Goal: Task Accomplishment & Management: Use online tool/utility

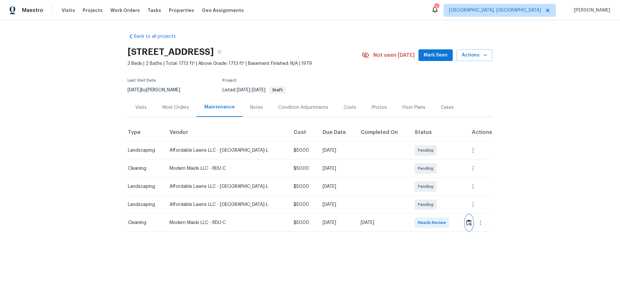
click at [467, 223] on img "button" at bounding box center [469, 223] width 5 height 6
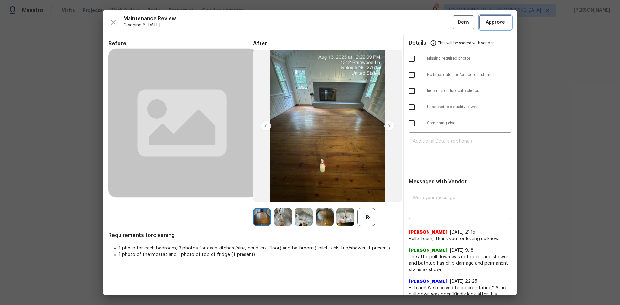
click at [489, 24] on span "Approve" at bounding box center [495, 22] width 19 height 8
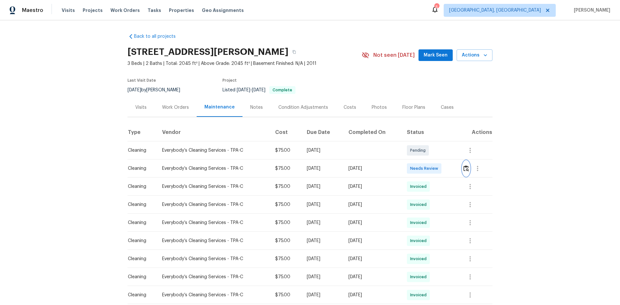
click at [465, 166] on img "button" at bounding box center [466, 168] width 5 height 6
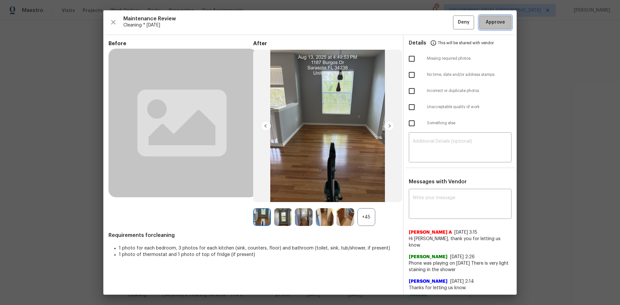
click at [490, 22] on span "Approve" at bounding box center [495, 22] width 19 height 8
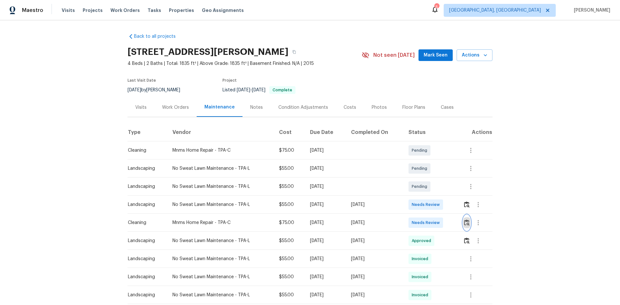
click at [465, 222] on img "button" at bounding box center [466, 223] width 5 height 6
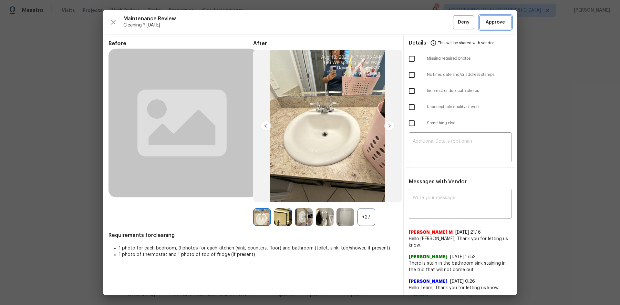
click at [486, 25] on span "Approve" at bounding box center [495, 22] width 19 height 8
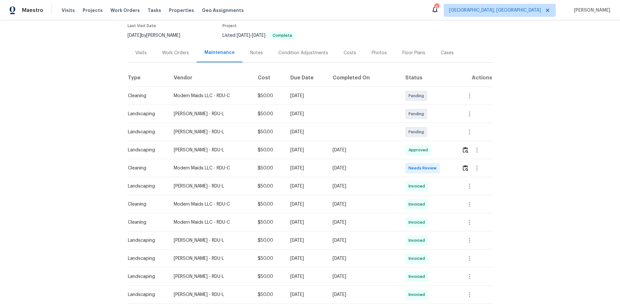
scroll to position [65, 0]
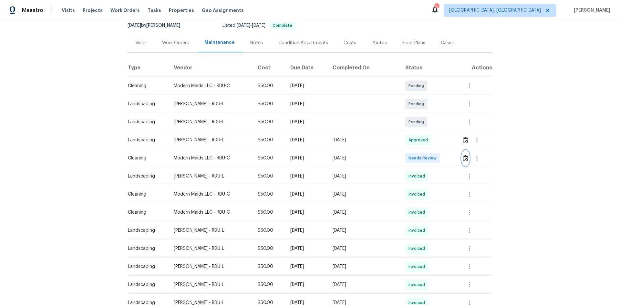
click at [463, 156] on img "button" at bounding box center [465, 158] width 5 height 6
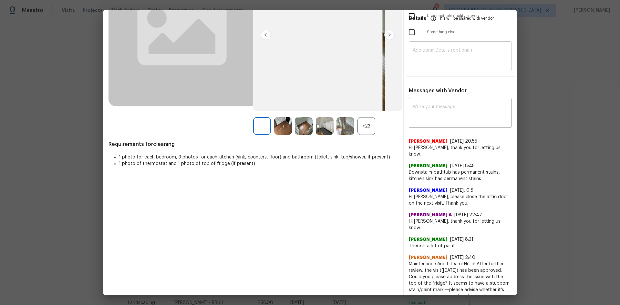
scroll to position [95, 0]
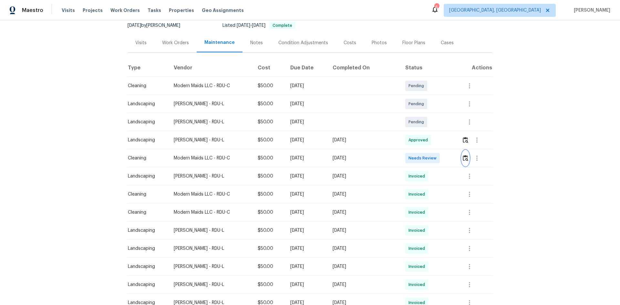
click at [464, 157] on img "button" at bounding box center [465, 158] width 5 height 6
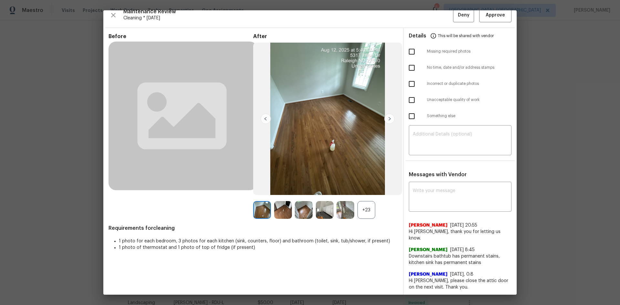
scroll to position [0, 0]
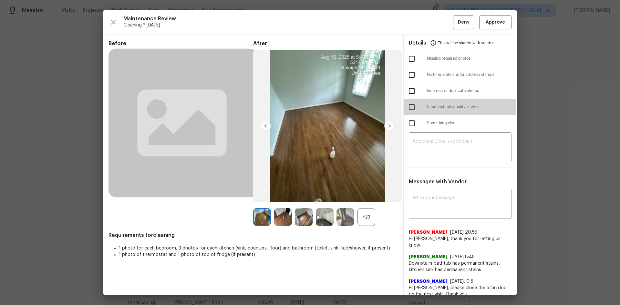
drag, startPoint x: 409, startPoint y: 108, endPoint x: 408, endPoint y: 112, distance: 4.9
click at [408, 108] on input "checkbox" at bounding box center [412, 107] width 14 height 14
checkbox input "true"
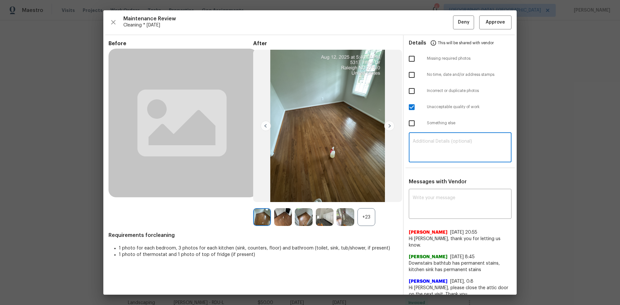
click at [428, 149] on textarea at bounding box center [460, 148] width 95 height 18
paste textarea "Maintenance Audit Team: Hello! Unfortunately, this Cleaning visit completed on …"
type textarea "Maintenance Audit Team: Hello! Unfortunately, this Cleaning visit completed on …"
click at [423, 200] on textarea at bounding box center [460, 205] width 95 height 18
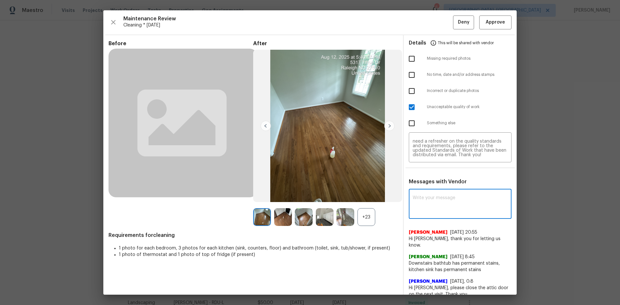
paste textarea "Maintenance Audit Team: Hello! Unfortunately, this Cleaning visit completed on …"
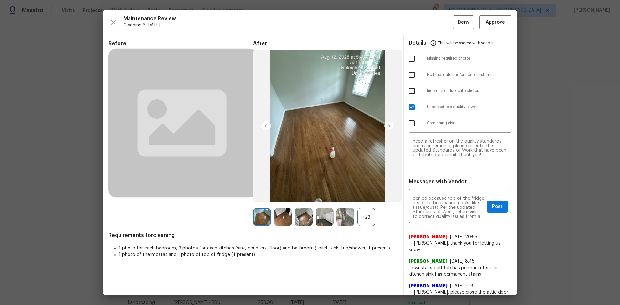
scroll to position [26, 0]
type textarea "Maintenance Audit Team: Hello! Unfortunately, this Cleaning visit completed on …"
click at [496, 205] on span "Post" at bounding box center [497, 207] width 10 height 8
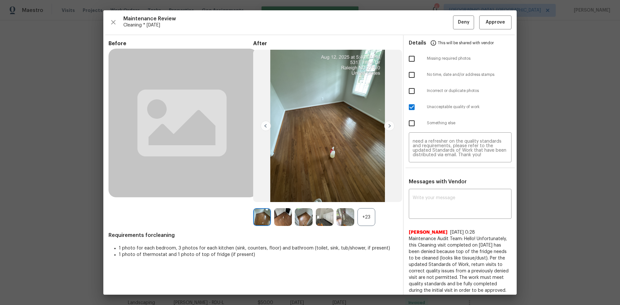
scroll to position [0, 0]
click at [458, 23] on span "Deny" at bounding box center [464, 22] width 12 height 8
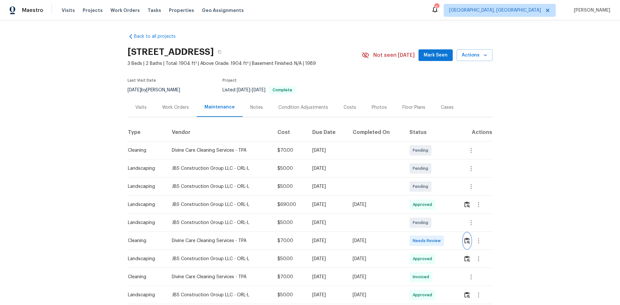
click at [466, 237] on button "button" at bounding box center [467, 241] width 7 height 16
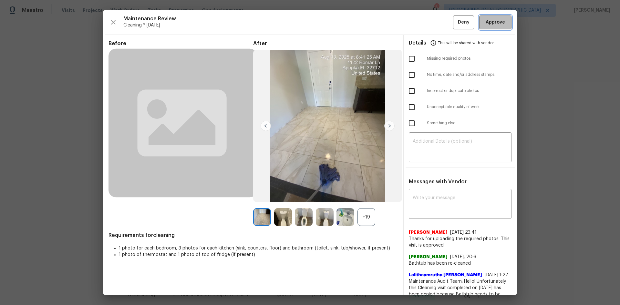
click at [489, 20] on span "Approve" at bounding box center [495, 22] width 19 height 8
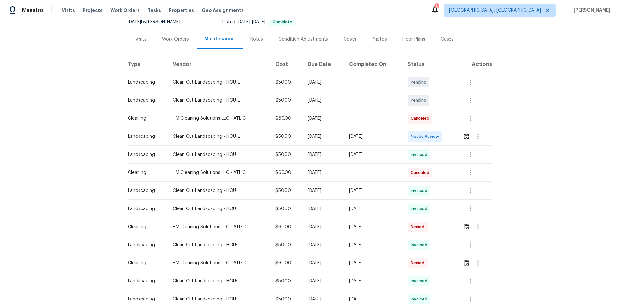
scroll to position [65, 0]
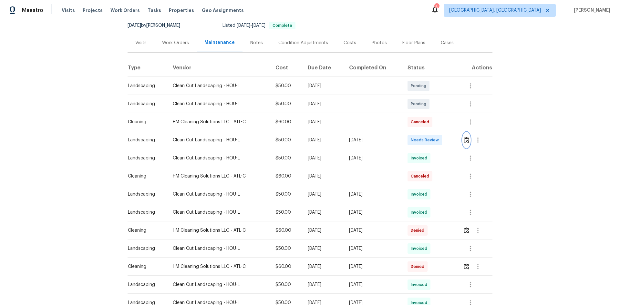
click at [467, 140] on img "button" at bounding box center [466, 140] width 5 height 6
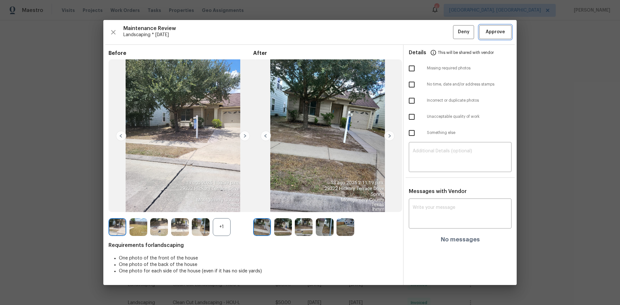
click at [489, 37] on button "Approve" at bounding box center [495, 32] width 32 height 14
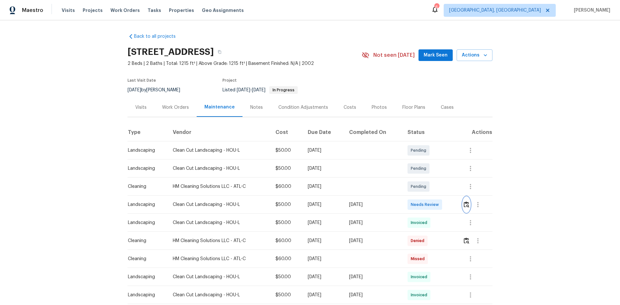
click at [468, 204] on img "button" at bounding box center [466, 205] width 5 height 6
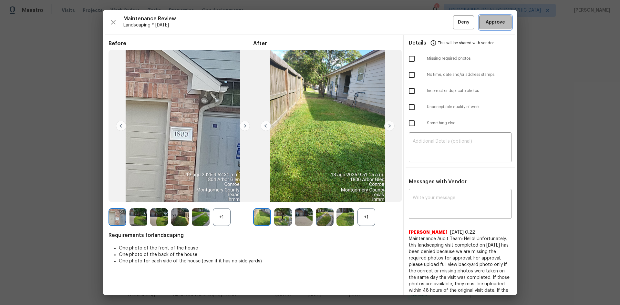
click at [493, 19] on span "Approve" at bounding box center [495, 22] width 19 height 8
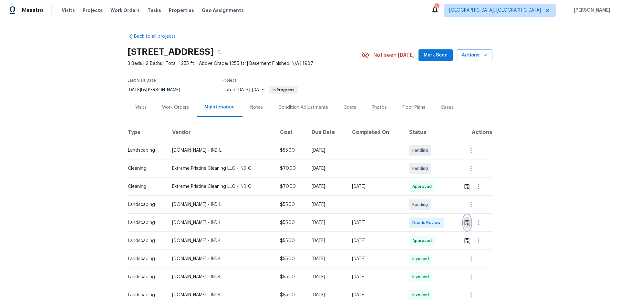
click at [467, 222] on img "button" at bounding box center [467, 223] width 5 height 6
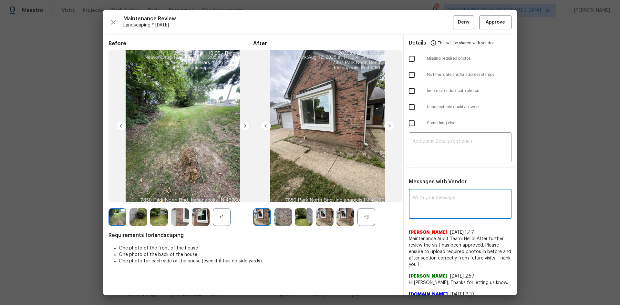
click at [416, 199] on textarea at bounding box center [460, 205] width 95 height 18
paste textarea "Maintenance Audit Team: Hello! After further review the visit has been approved…"
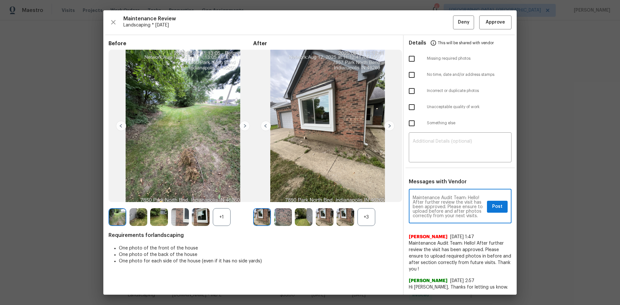
type textarea "Maintenance Audit Team: Hello! After further review the visit has been approved…"
click at [495, 208] on span "Post" at bounding box center [497, 207] width 10 height 8
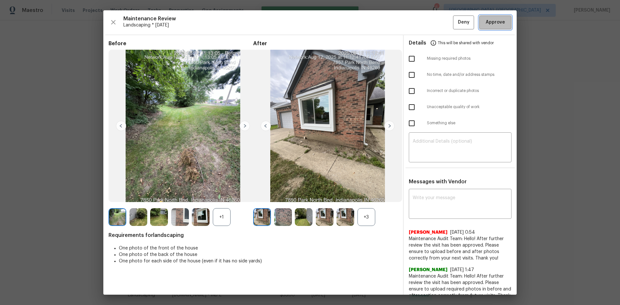
click at [491, 21] on span "Approve" at bounding box center [495, 22] width 19 height 8
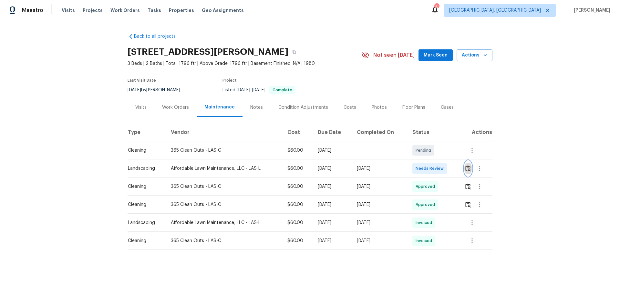
click at [466, 168] on img "button" at bounding box center [468, 168] width 5 height 6
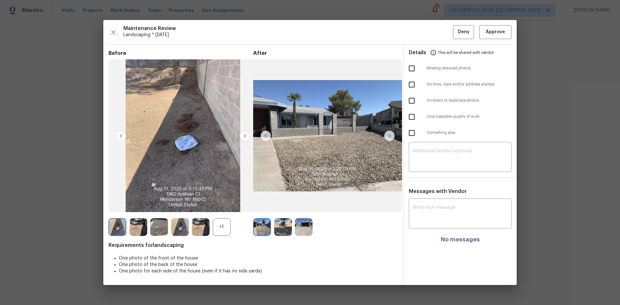
click at [483, 40] on div "Maintenance Review Landscaping * [DATE] Deny Approve Before +1 After Requiremen…" at bounding box center [310, 152] width 414 height 265
click at [491, 34] on span "Approve" at bounding box center [495, 32] width 19 height 8
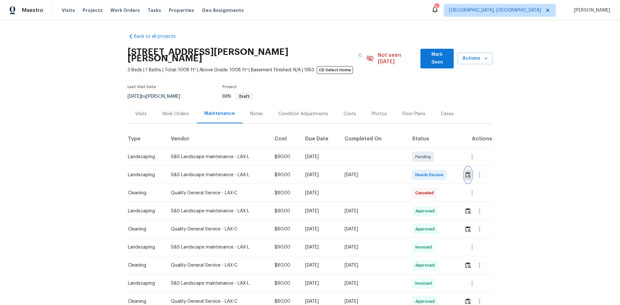
click at [466, 173] on img "button" at bounding box center [468, 175] width 5 height 6
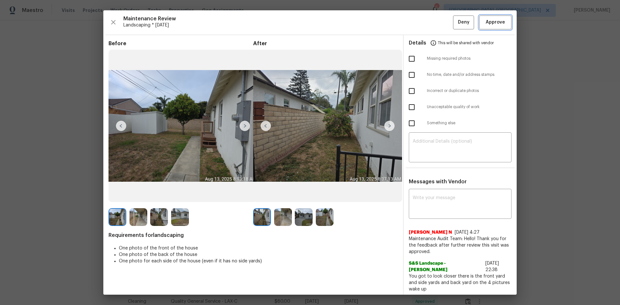
click at [496, 23] on span "Approve" at bounding box center [495, 22] width 19 height 8
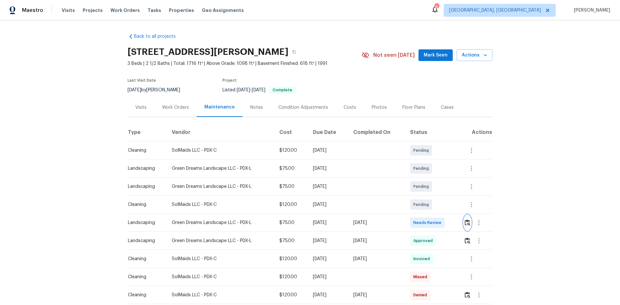
click at [467, 221] on img "button" at bounding box center [467, 223] width 5 height 6
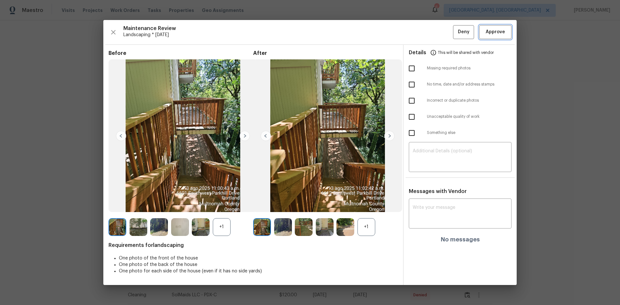
click at [490, 30] on span "Approve" at bounding box center [495, 32] width 19 height 8
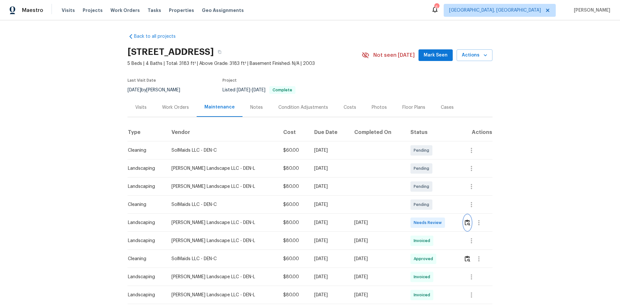
click at [465, 221] on img "button" at bounding box center [467, 223] width 5 height 6
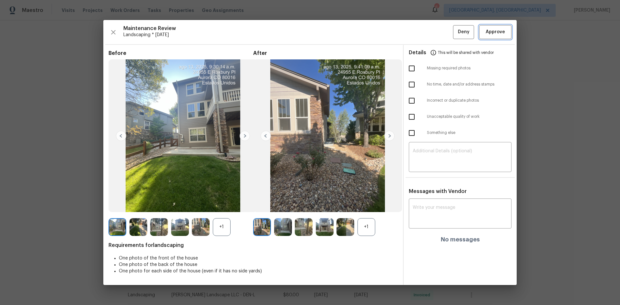
click at [490, 36] on button "Approve" at bounding box center [495, 32] width 32 height 14
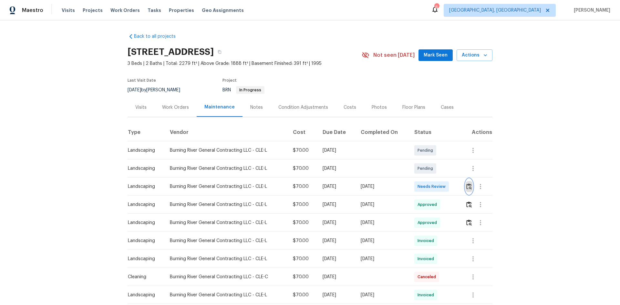
click at [468, 185] on img "button" at bounding box center [469, 187] width 5 height 6
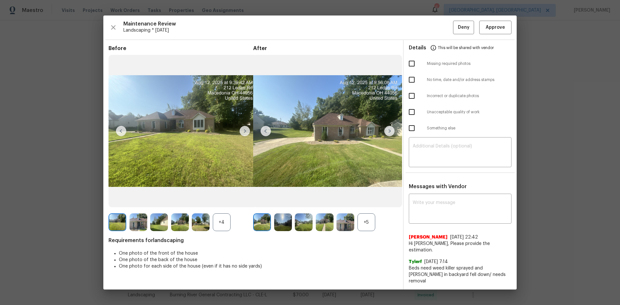
click at [387, 135] on img at bounding box center [389, 131] width 10 height 10
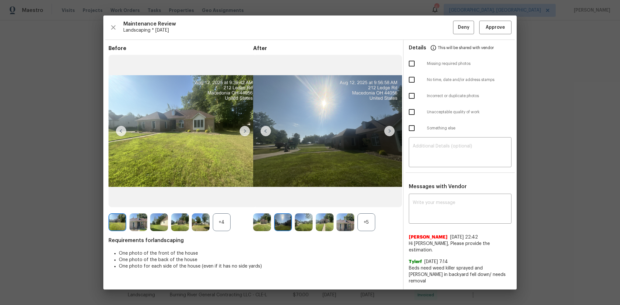
click at [387, 135] on img at bounding box center [389, 131] width 10 height 10
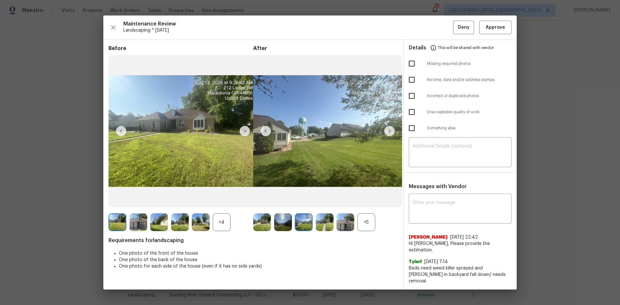
click at [387, 135] on img at bounding box center [389, 131] width 10 height 10
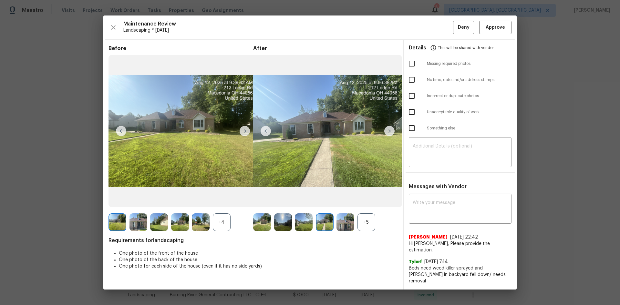
click at [260, 136] on img at bounding box center [327, 131] width 149 height 153
click at [266, 136] on img at bounding box center [266, 131] width 10 height 10
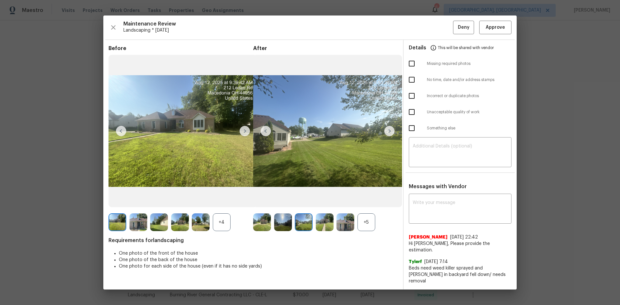
click at [387, 134] on img at bounding box center [389, 131] width 10 height 10
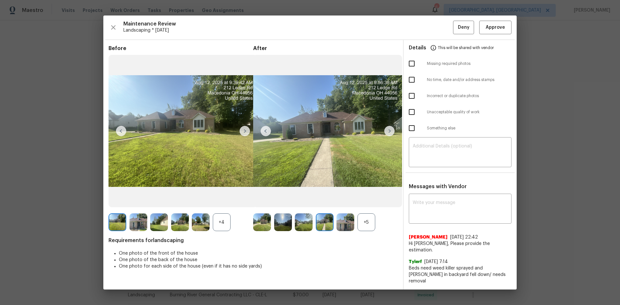
click at [387, 134] on img at bounding box center [389, 131] width 10 height 10
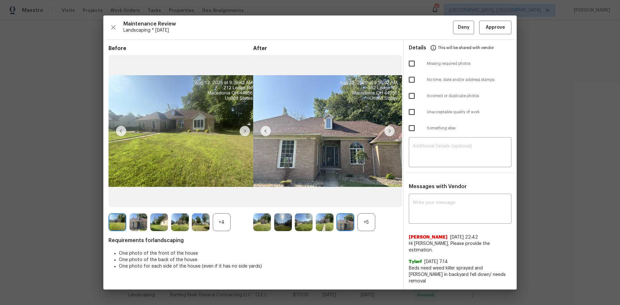
click at [387, 134] on img at bounding box center [389, 131] width 10 height 10
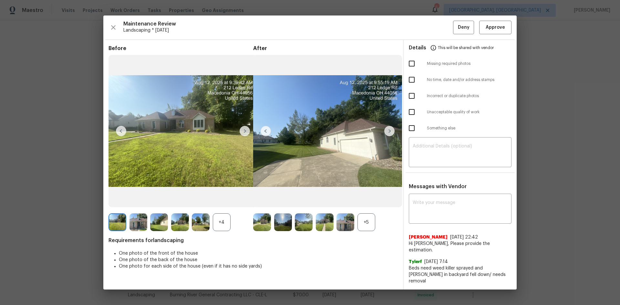
click at [387, 134] on img at bounding box center [389, 131] width 10 height 10
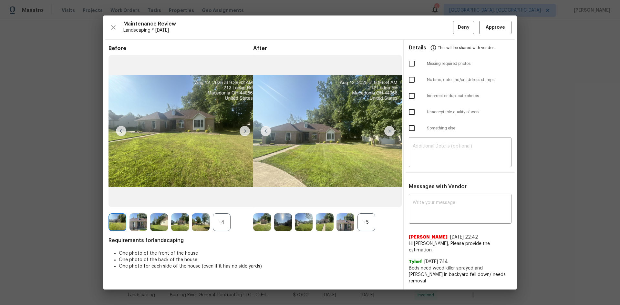
click at [387, 134] on img at bounding box center [389, 131] width 10 height 10
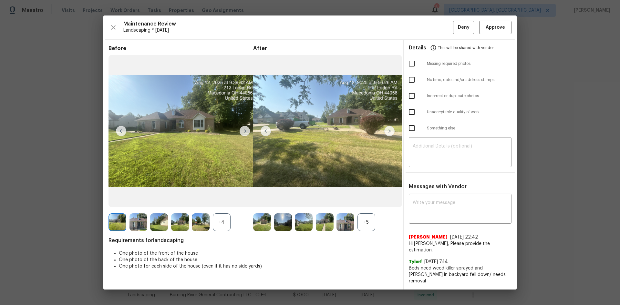
click at [387, 134] on img at bounding box center [389, 131] width 10 height 10
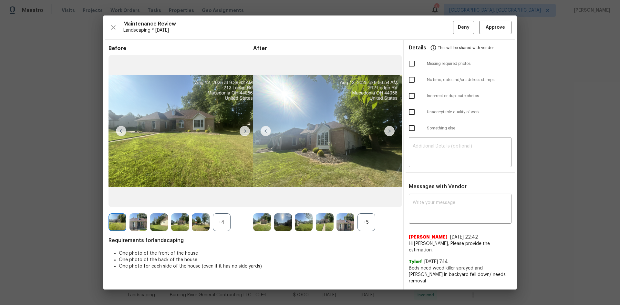
click at [387, 134] on img at bounding box center [389, 131] width 10 height 10
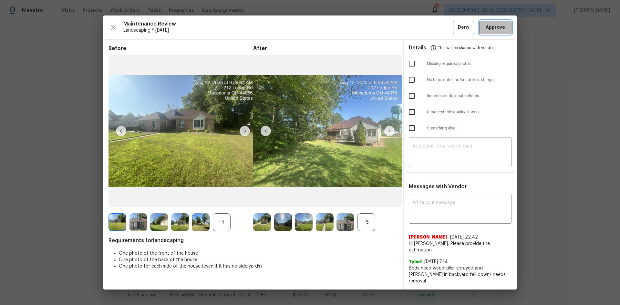
click at [500, 32] on span "Approve" at bounding box center [495, 28] width 19 height 8
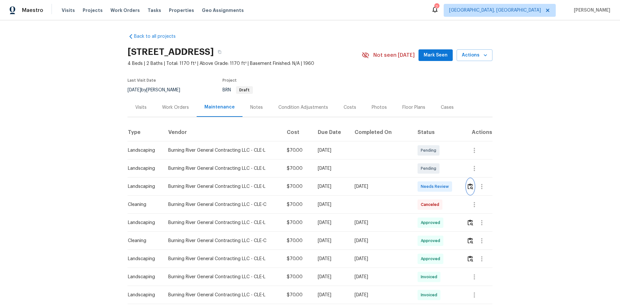
click at [469, 186] on img "button" at bounding box center [470, 187] width 5 height 6
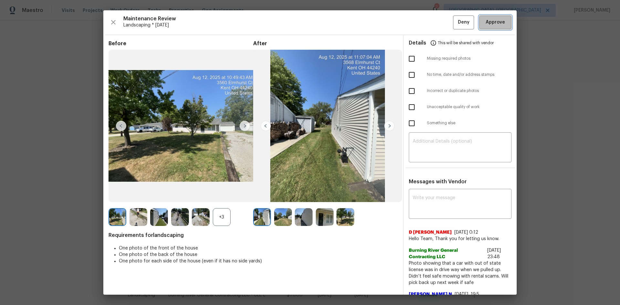
click at [490, 20] on span "Approve" at bounding box center [495, 22] width 19 height 8
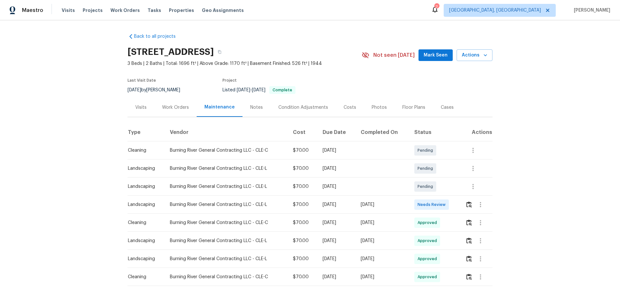
click at [464, 205] on td at bounding box center [476, 205] width 32 height 18
click at [468, 203] on img "button" at bounding box center [469, 205] width 5 height 6
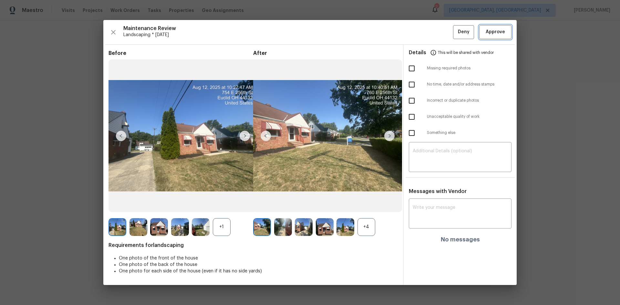
click at [493, 30] on span "Approve" at bounding box center [495, 32] width 19 height 8
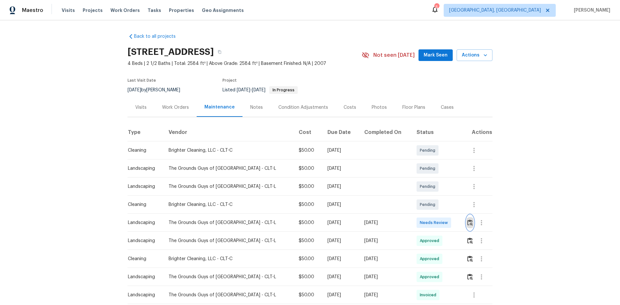
click at [468, 223] on img "button" at bounding box center [470, 223] width 5 height 6
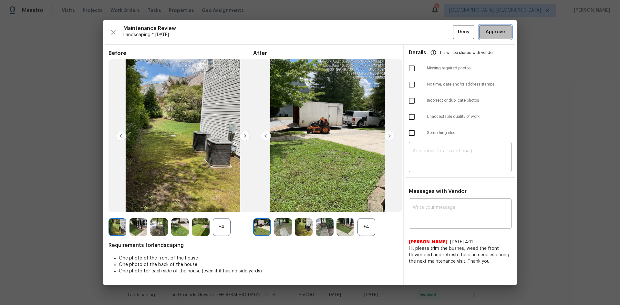
click at [493, 30] on span "Approve" at bounding box center [495, 32] width 19 height 8
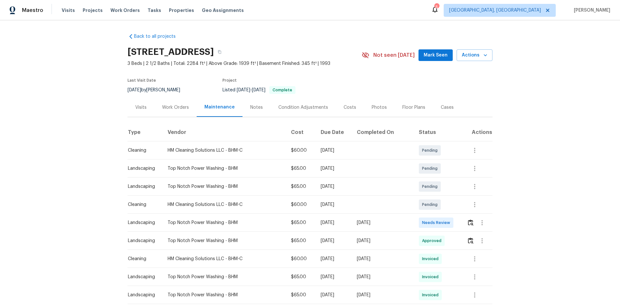
drag, startPoint x: 368, startPoint y: 191, endPoint x: 372, endPoint y: 196, distance: 6.4
click at [471, 225] on img "button" at bounding box center [470, 223] width 5 height 6
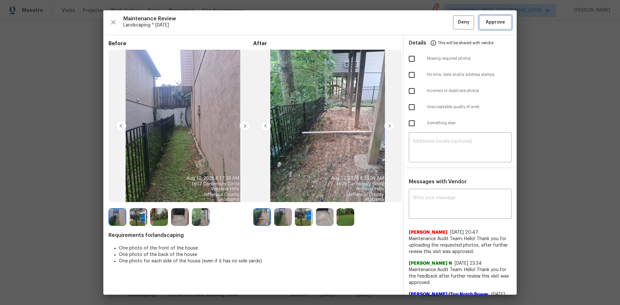
click at [490, 24] on span "Approve" at bounding box center [495, 22] width 19 height 8
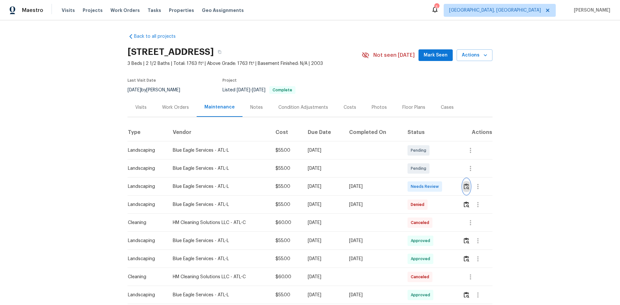
click at [463, 183] on button "button" at bounding box center [466, 187] width 7 height 16
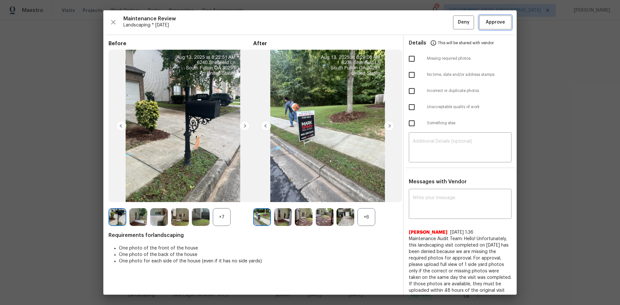
click at [486, 23] on span "Approve" at bounding box center [495, 22] width 19 height 8
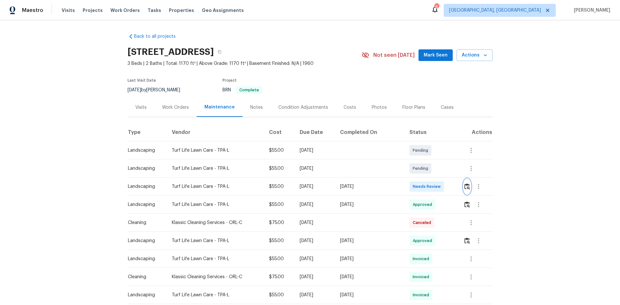
click at [467, 185] on img "button" at bounding box center [467, 187] width 5 height 6
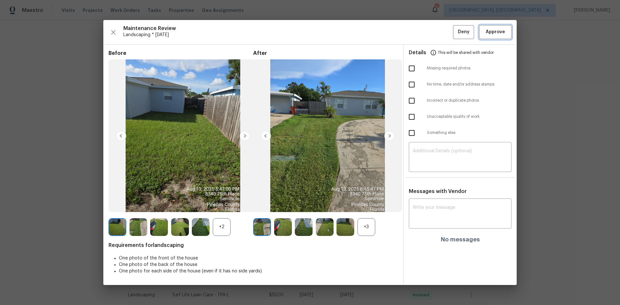
click at [491, 36] on button "Approve" at bounding box center [495, 32] width 32 height 14
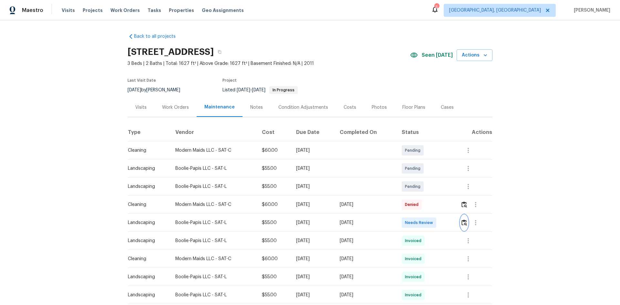
click at [463, 223] on img "button" at bounding box center [464, 223] width 5 height 6
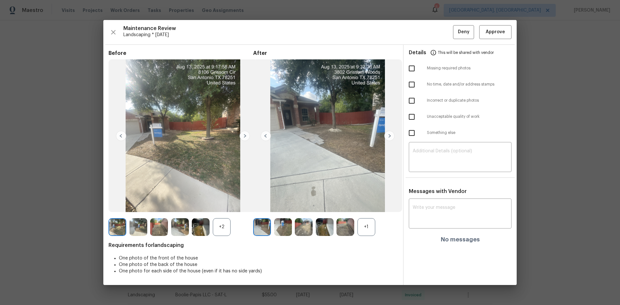
click at [368, 225] on div "+1" at bounding box center [367, 227] width 18 height 18
click at [386, 135] on img at bounding box center [389, 136] width 10 height 10
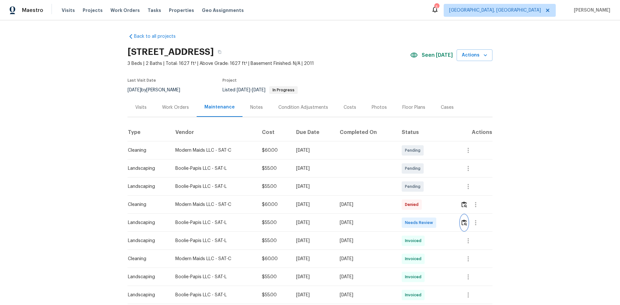
click at [464, 221] on img "button" at bounding box center [464, 223] width 5 height 6
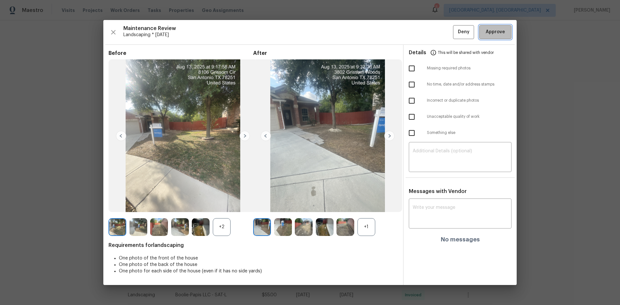
click at [496, 34] on span "Approve" at bounding box center [495, 32] width 19 height 8
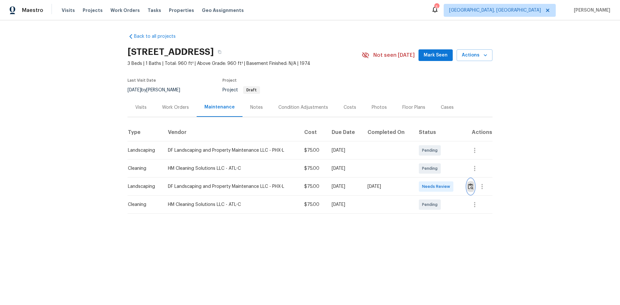
click at [469, 187] on img "button" at bounding box center [470, 187] width 5 height 6
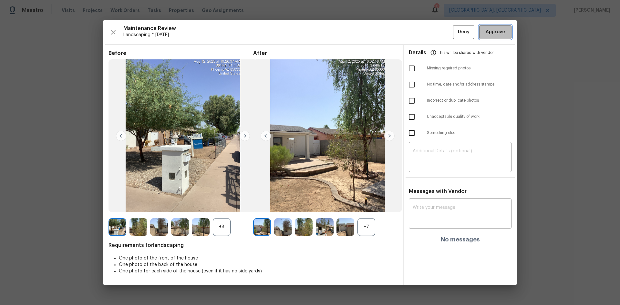
click at [485, 32] on span "Approve" at bounding box center [496, 32] width 22 height 8
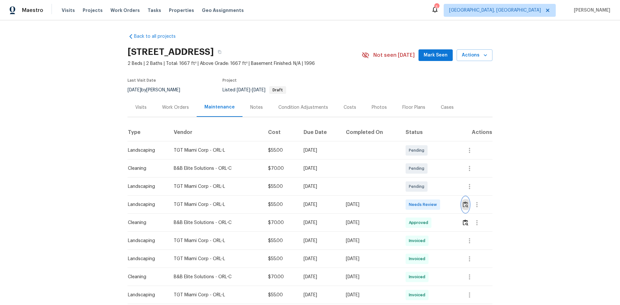
click at [465, 205] on img "button" at bounding box center [465, 205] width 5 height 6
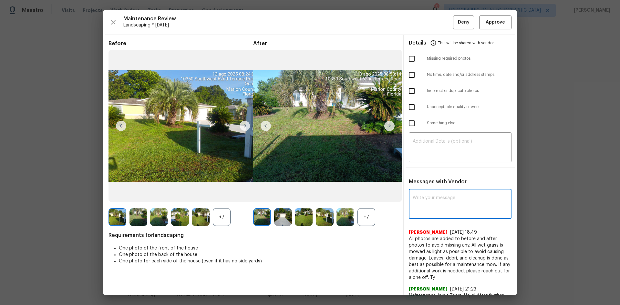
click at [426, 197] on textarea at bounding box center [460, 205] width 95 height 18
paste textarea "Maintenance Audit Team: Hello! After further review the visit has been approved…"
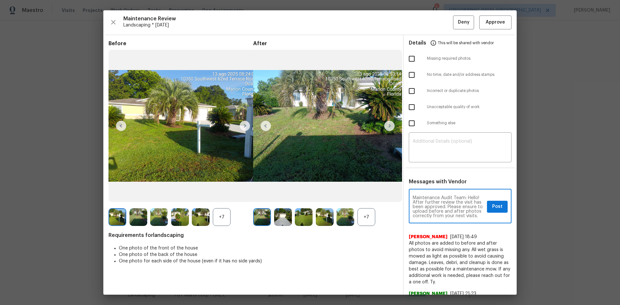
type textarea "Maintenance Audit Team: Hello! After further review the visit has been approved…"
click at [492, 208] on span "Post" at bounding box center [497, 207] width 10 height 8
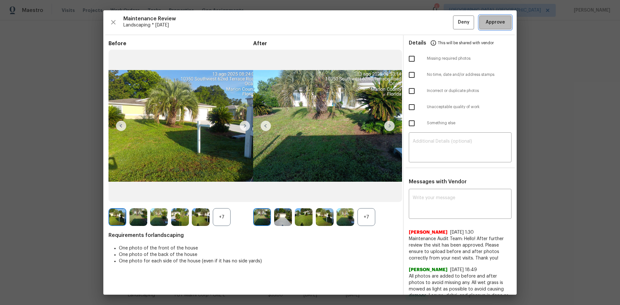
click at [486, 25] on span "Approve" at bounding box center [495, 22] width 19 height 8
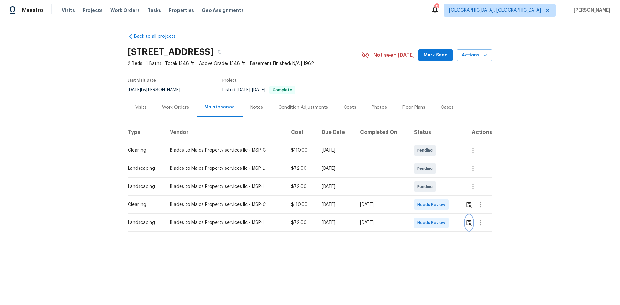
click at [467, 222] on img "button" at bounding box center [469, 223] width 5 height 6
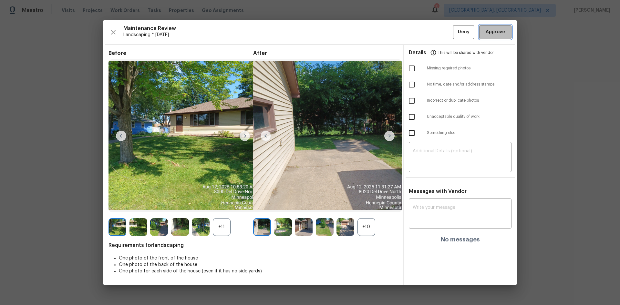
click at [488, 37] on button "Approve" at bounding box center [495, 32] width 32 height 14
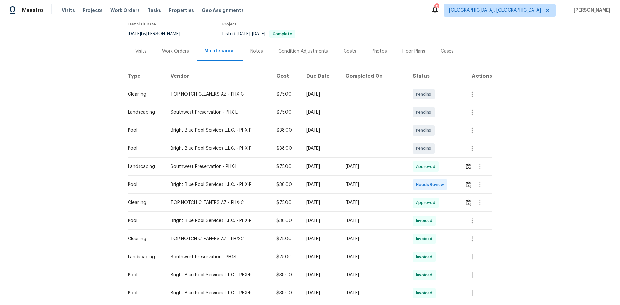
scroll to position [65, 0]
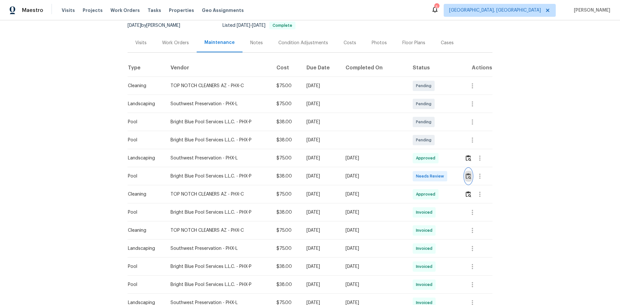
click at [466, 175] on img "button" at bounding box center [468, 176] width 5 height 6
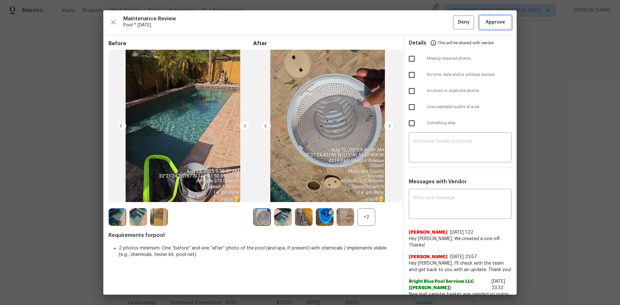
click at [493, 26] on span "Approve" at bounding box center [495, 22] width 19 height 8
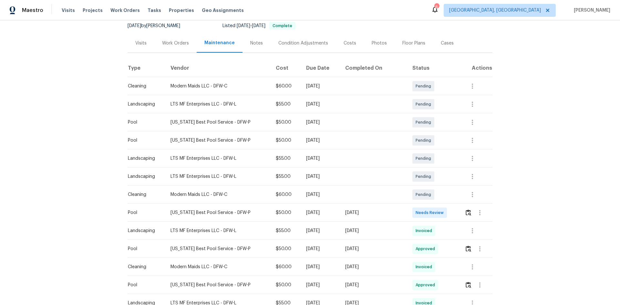
scroll to position [65, 0]
click at [466, 210] on img "button" at bounding box center [468, 212] width 5 height 6
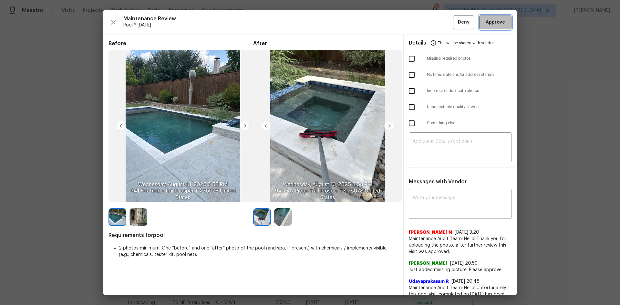
click at [491, 25] on span "Approve" at bounding box center [495, 22] width 19 height 8
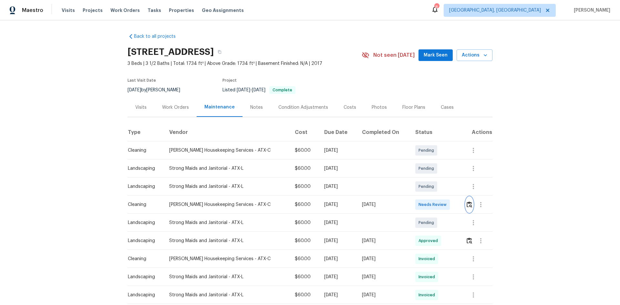
click at [467, 203] on img "button" at bounding box center [469, 205] width 5 height 6
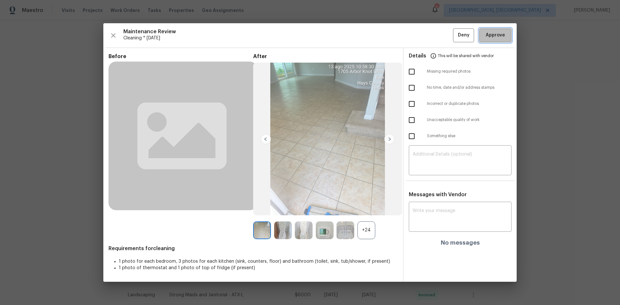
click at [494, 36] on span "Approve" at bounding box center [495, 35] width 19 height 8
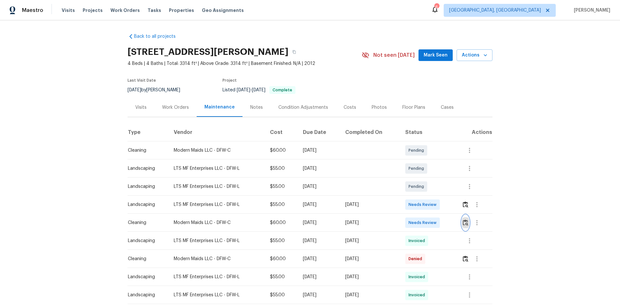
click at [465, 220] on img "button" at bounding box center [465, 223] width 5 height 6
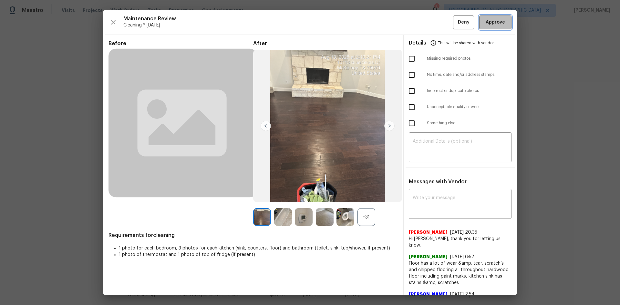
click at [487, 26] on button "Approve" at bounding box center [495, 23] width 32 height 14
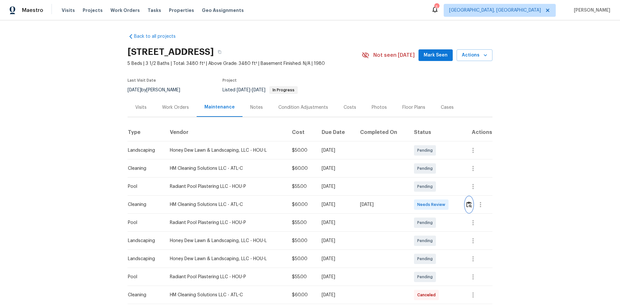
click at [469, 205] on img "button" at bounding box center [469, 205] width 5 height 6
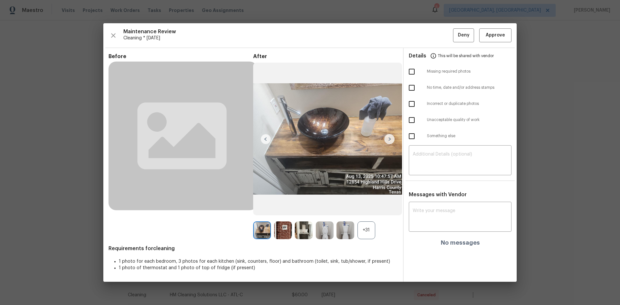
click at [413, 71] on input "checkbox" at bounding box center [412, 72] width 14 height 14
checkbox input "true"
click at [420, 156] on textarea at bounding box center [460, 161] width 95 height 18
paste textarea "Maintenance Audit Team: Hello! Unfortunately, this Cleaning visit completed on …"
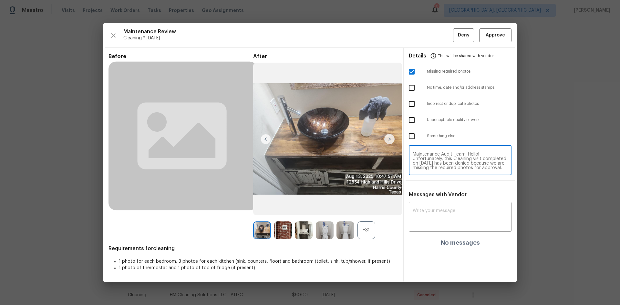
scroll to position [63, 0]
type textarea "Maintenance Audit Team: Hello! Unfortunately, this Cleaning visit completed on …"
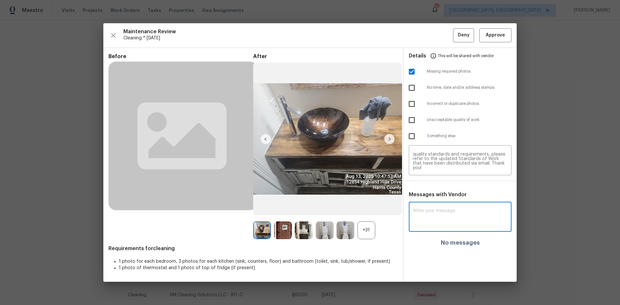
click at [419, 212] on textarea at bounding box center [460, 218] width 95 height 18
paste textarea "Maintenance Audit Team: Hello! Unfortunately, this Cleaning visit completed on …"
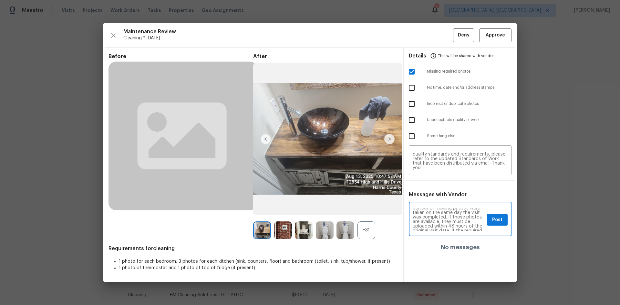
scroll to position [39, 0]
type textarea "Maintenance Audit Team: Hello! Unfortunately, this Cleaning visit completed on …"
click at [498, 218] on span "Post" at bounding box center [497, 220] width 10 height 8
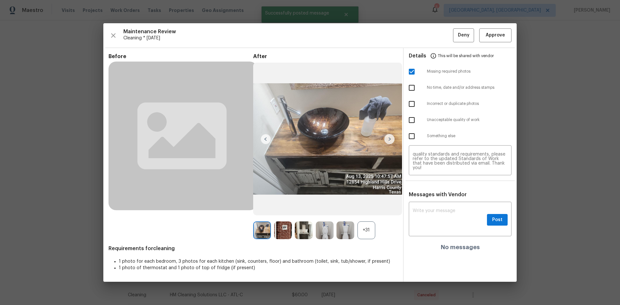
scroll to position [0, 0]
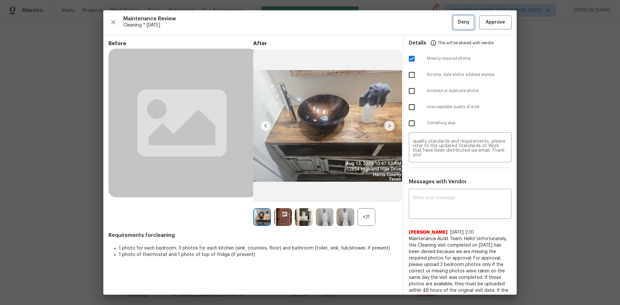
click at [453, 22] on button "Deny" at bounding box center [463, 23] width 21 height 14
